Goal: Task Accomplishment & Management: Manage account settings

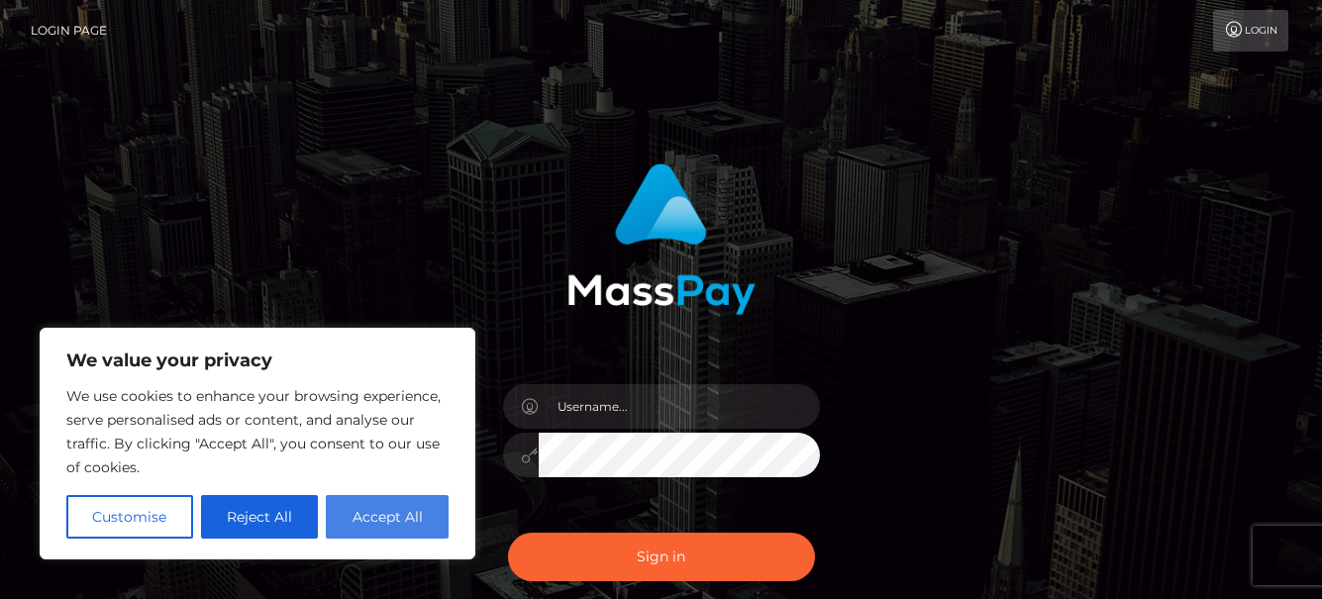
click at [380, 515] on button "Accept All" at bounding box center [387, 517] width 123 height 44
checkbox input "true"
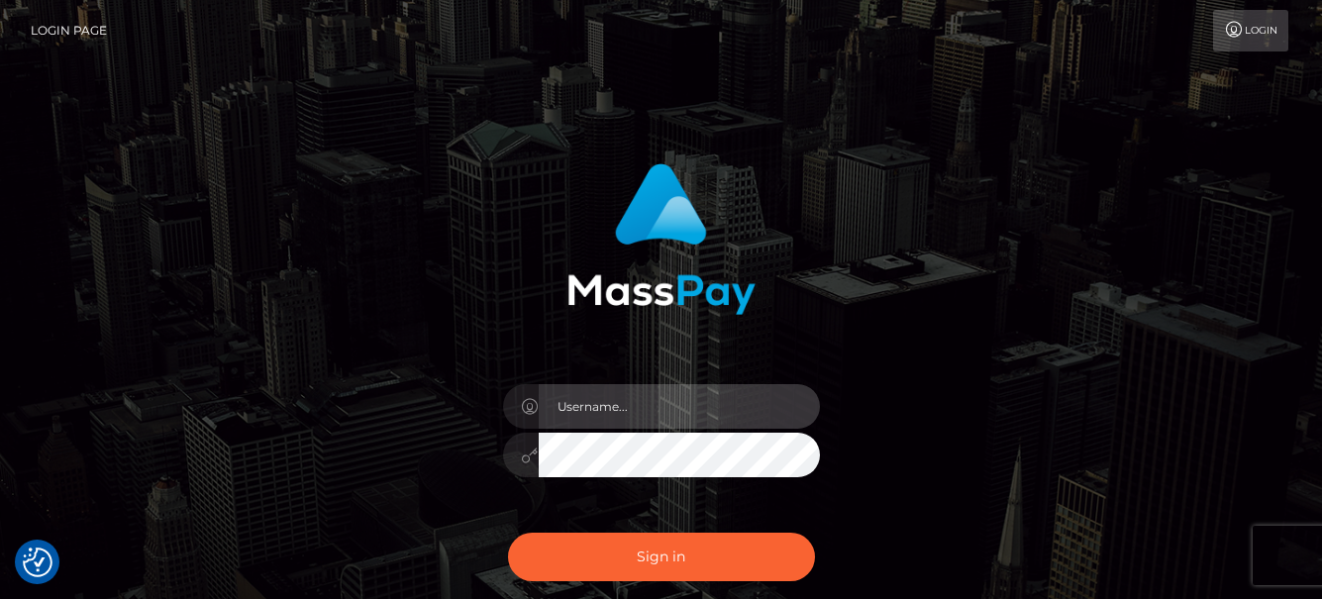
click at [655, 416] on input "text" at bounding box center [679, 406] width 281 height 45
type input "galimyst@outlook.com"
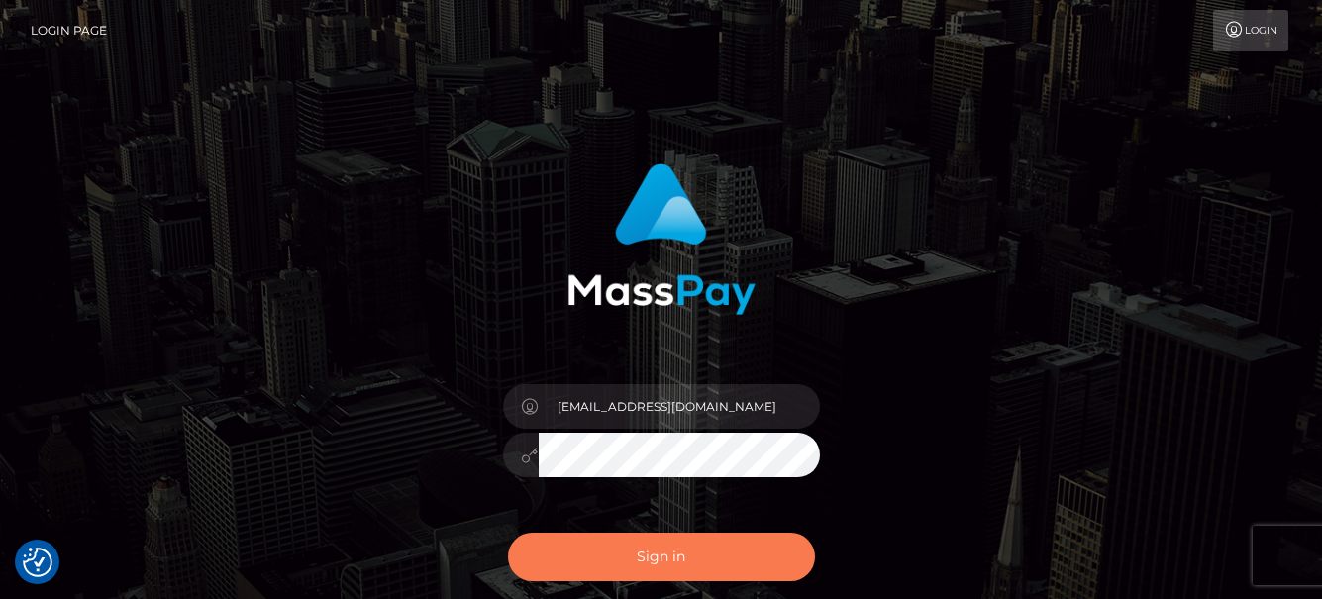
click at [682, 551] on button "Sign in" at bounding box center [661, 557] width 307 height 49
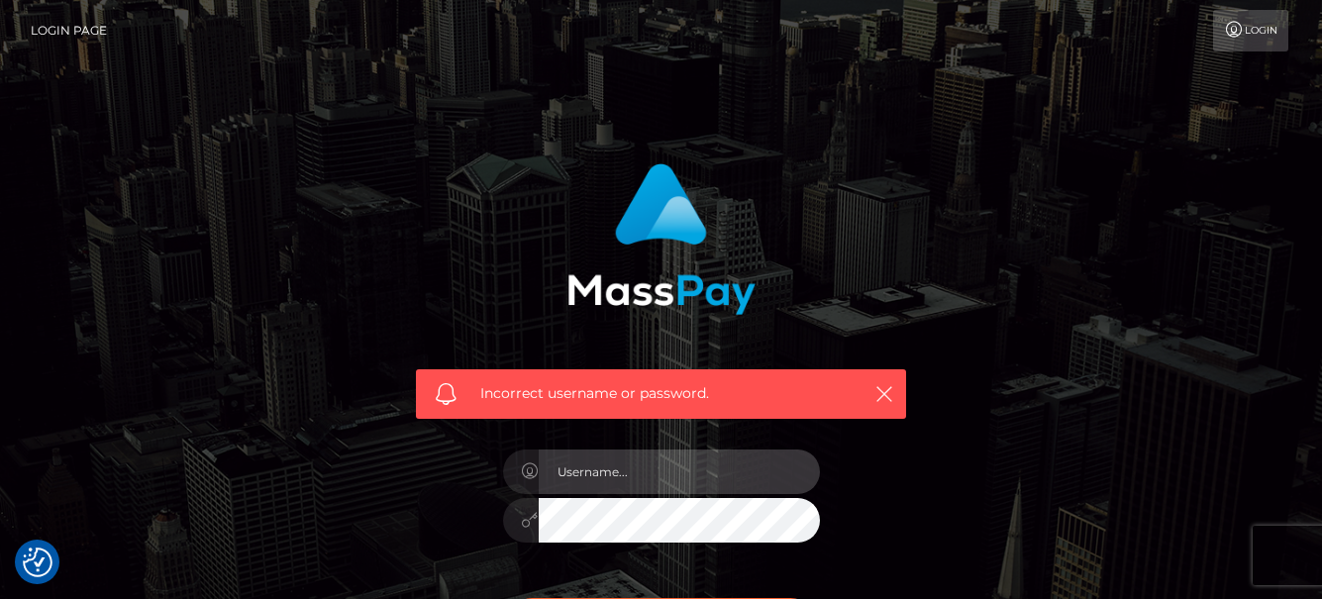
click at [669, 479] on input "text" at bounding box center [679, 471] width 281 height 45
type input "galimyst@outlook.com"
click at [519, 518] on div at bounding box center [661, 517] width 317 height 39
click at [617, 478] on input "text" at bounding box center [679, 471] width 281 height 45
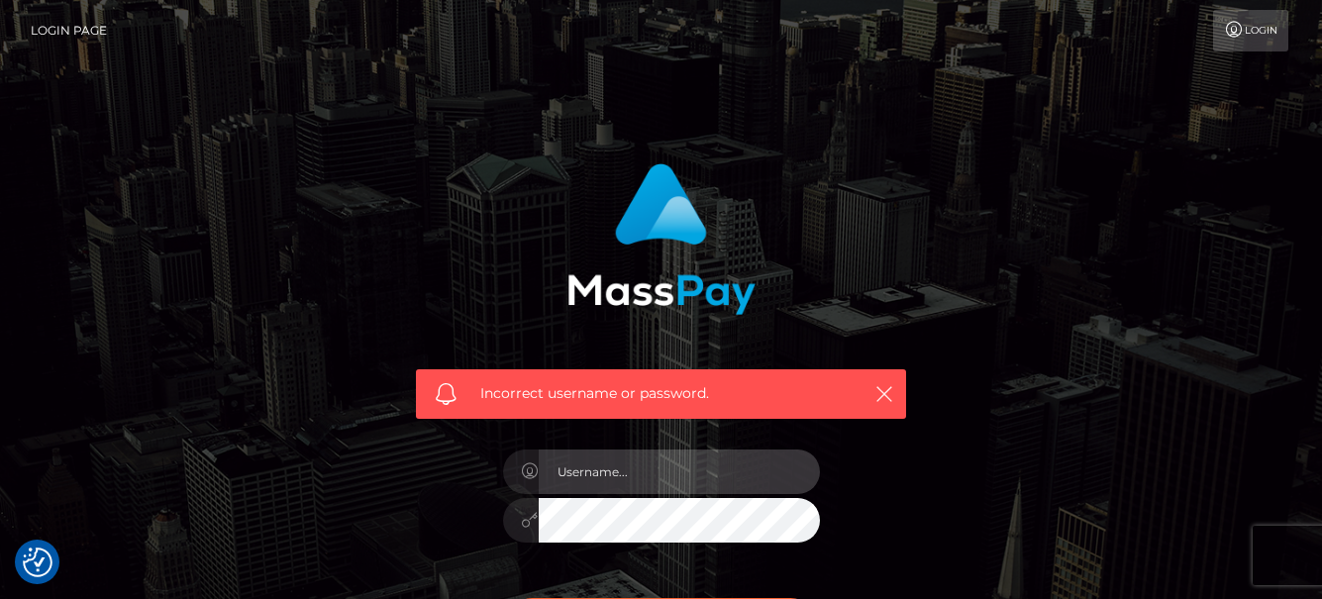
type input "[EMAIL_ADDRESS][DOMAIN_NAME]"
click at [611, 469] on input "text" at bounding box center [679, 471] width 281 height 45
click at [614, 473] on input "text" at bounding box center [679, 471] width 281 height 45
type input "[EMAIL_ADDRESS][DOMAIN_NAME]"
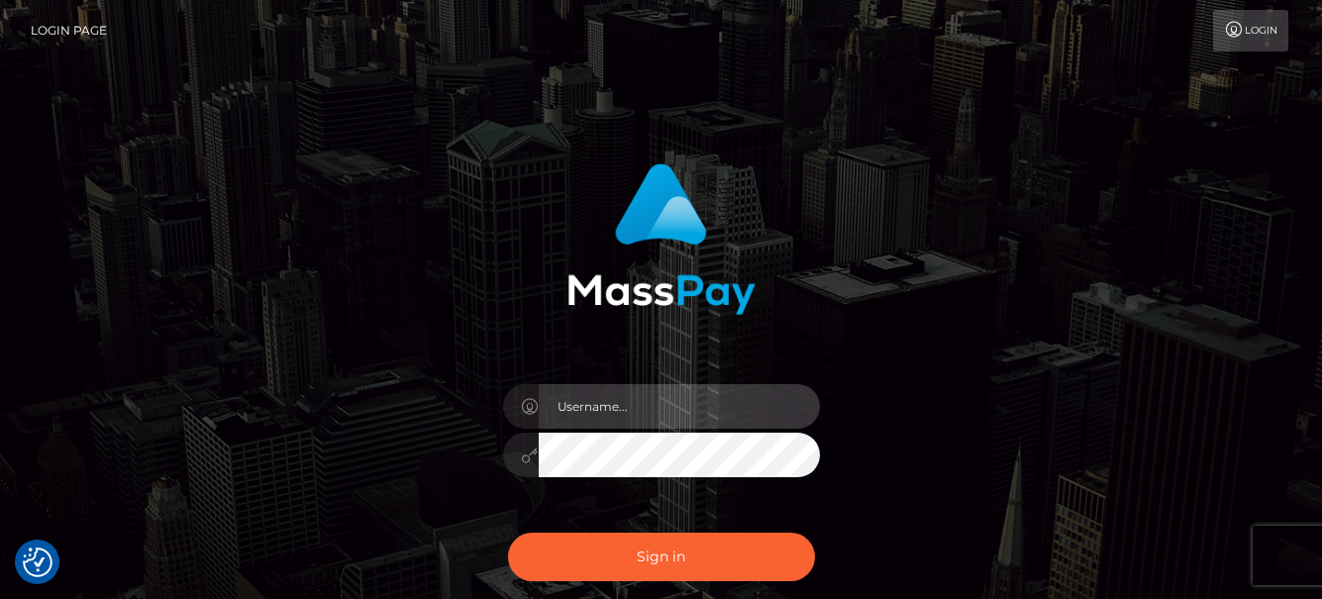
click at [637, 408] on input "text" at bounding box center [679, 406] width 281 height 45
type input "[EMAIL_ADDRESS][DOMAIN_NAME]"
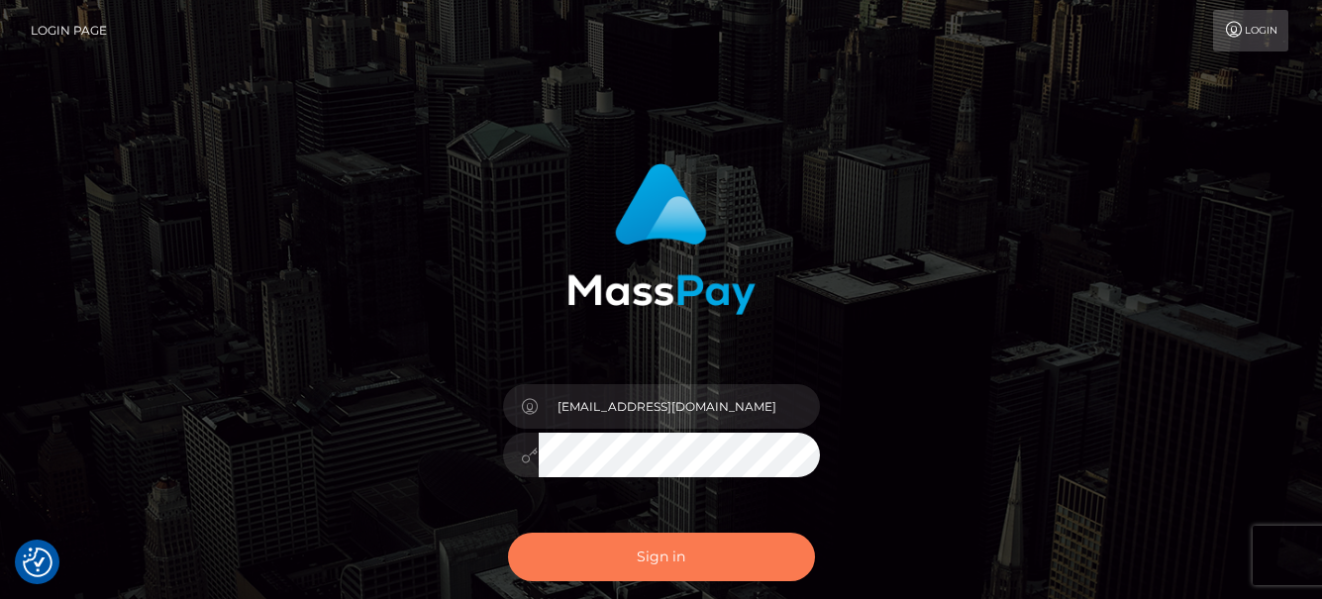
click at [646, 566] on button "Sign in" at bounding box center [661, 557] width 307 height 49
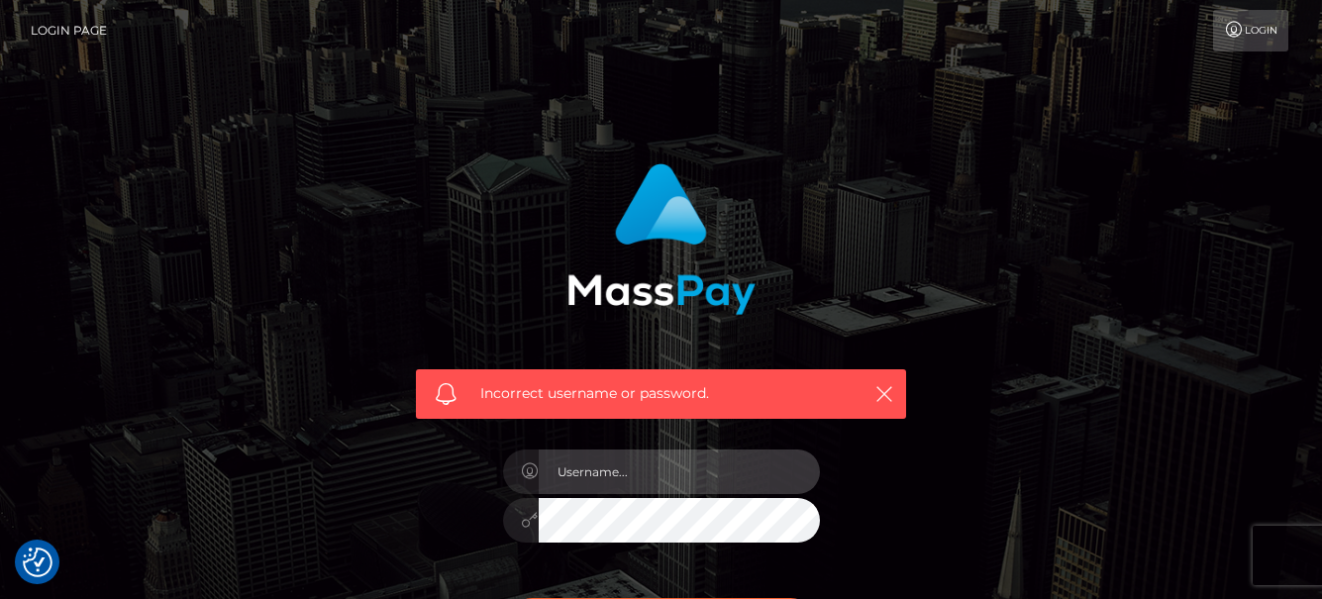
click at [635, 475] on input "text" at bounding box center [679, 471] width 281 height 45
type input "[EMAIL_ADDRESS][DOMAIN_NAME]"
click at [641, 474] on input "text" at bounding box center [679, 471] width 281 height 45
type input "[EMAIL_ADDRESS][DOMAIN_NAME]"
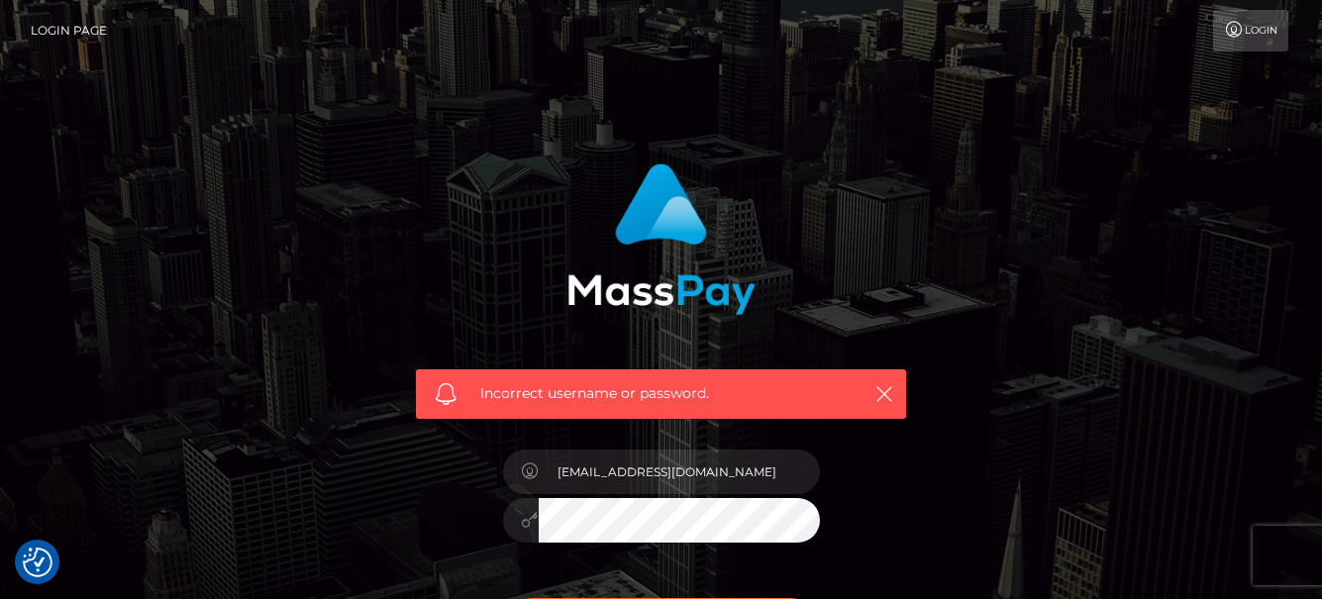
click at [663, 471] on input "text" at bounding box center [679, 471] width 281 height 45
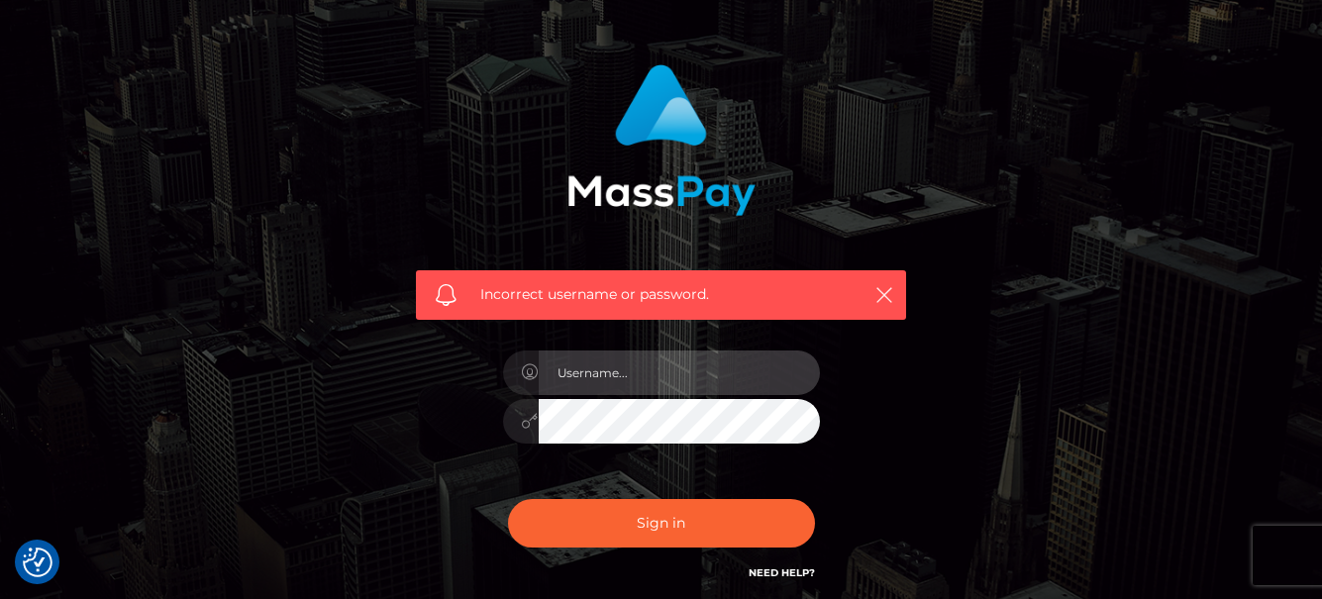
scroll to position [198, 0]
